Goal: Information Seeking & Learning: Compare options

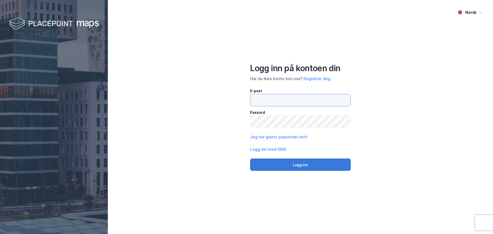
type input "[EMAIL_ADDRESS][DOMAIN_NAME]"
click at [299, 164] on button "Logg inn" at bounding box center [300, 164] width 101 height 12
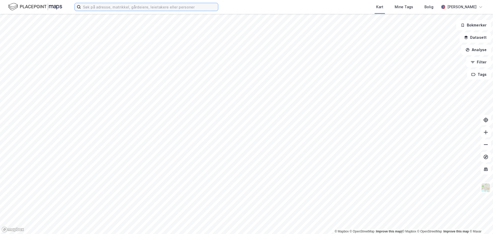
click at [90, 7] on input at bounding box center [149, 7] width 137 height 8
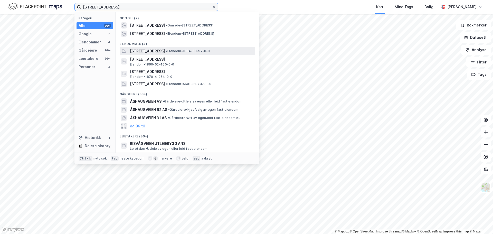
type input "[STREET_ADDRESS]"
click at [165, 52] on span "[STREET_ADDRESS]" at bounding box center [147, 51] width 35 height 6
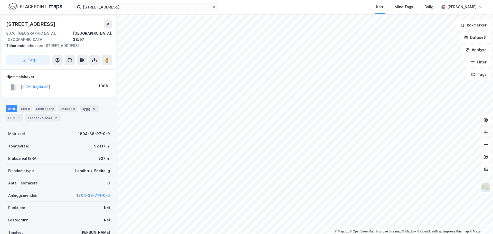
click at [486, 135] on icon at bounding box center [485, 132] width 5 height 5
click at [486, 169] on icon at bounding box center [485, 169] width 3 height 1
click at [486, 156] on icon at bounding box center [485, 156] width 5 height 5
click at [474, 49] on button "Analyse" at bounding box center [476, 50] width 30 height 10
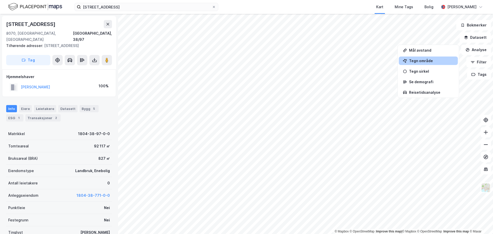
click at [420, 61] on div "Tegn område" at bounding box center [431, 61] width 45 height 4
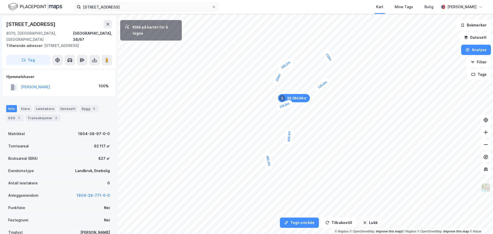
click at [372, 223] on button "Lukk" at bounding box center [369, 222] width 23 height 10
